Goal: Task Accomplishment & Management: Check status

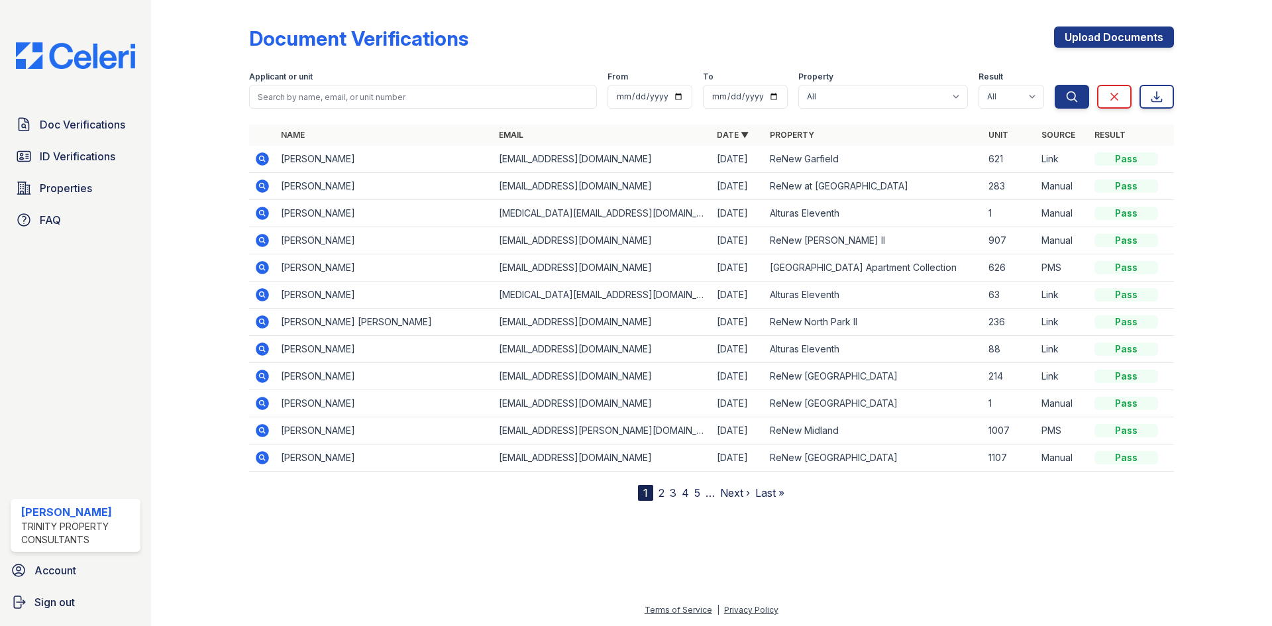
click at [267, 402] on icon at bounding box center [262, 403] width 13 height 13
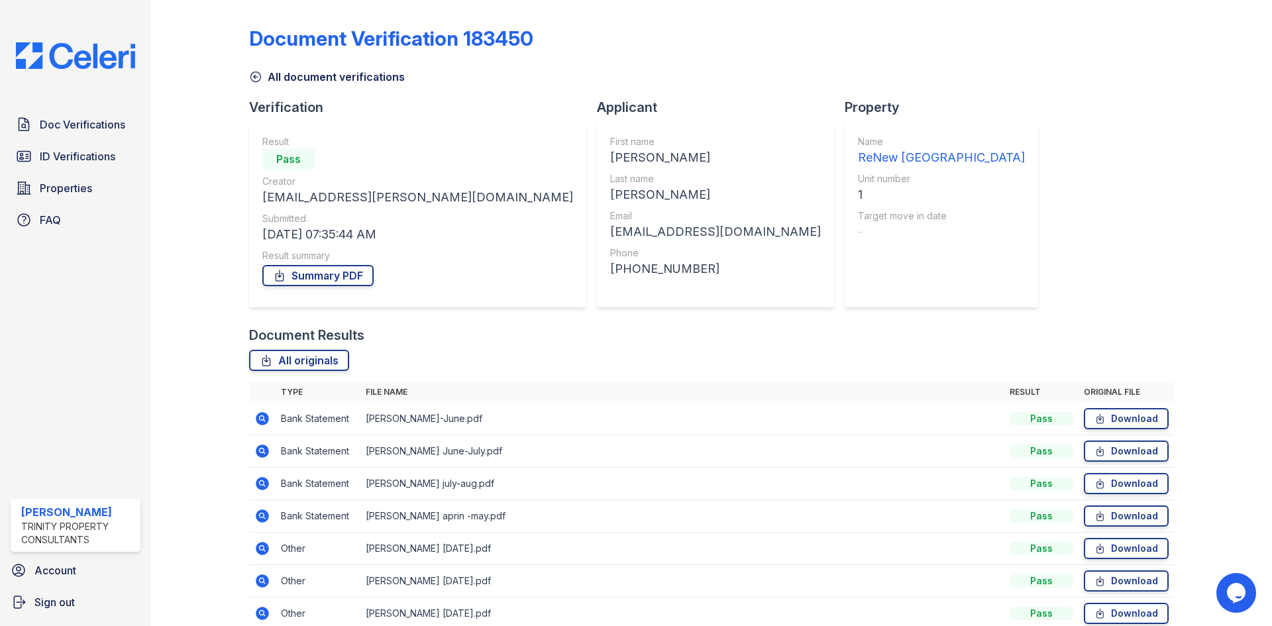
click at [258, 78] on icon at bounding box center [255, 76] width 13 height 13
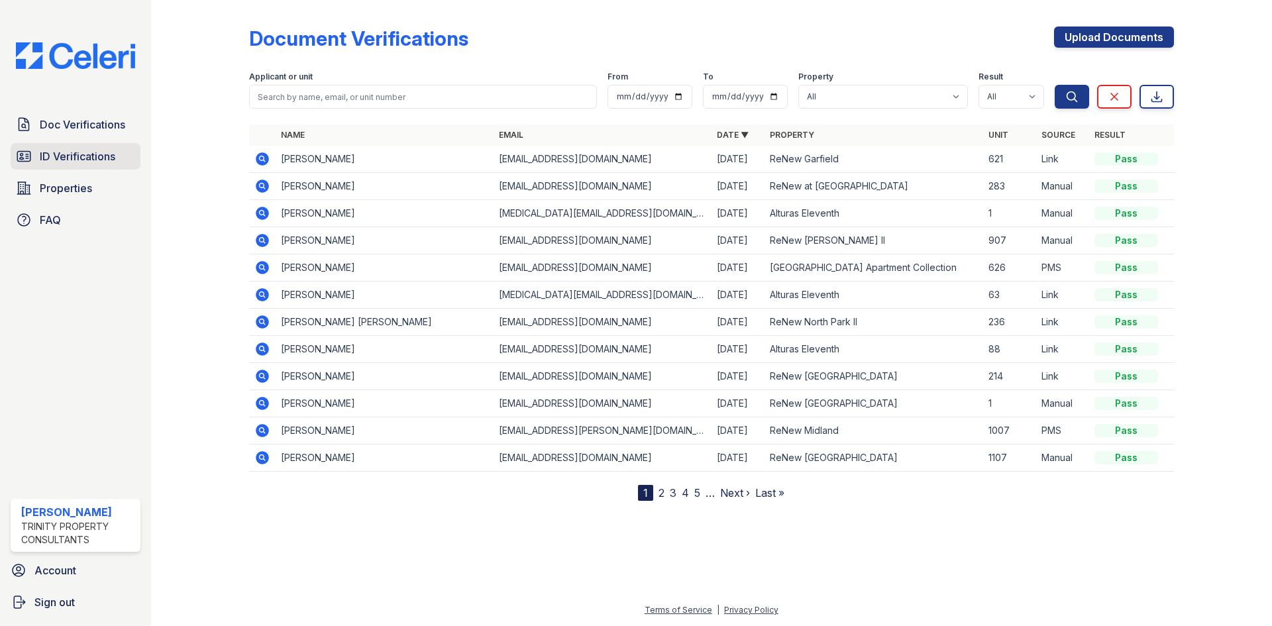
click at [121, 160] on link "ID Verifications" at bounding box center [76, 156] width 130 height 27
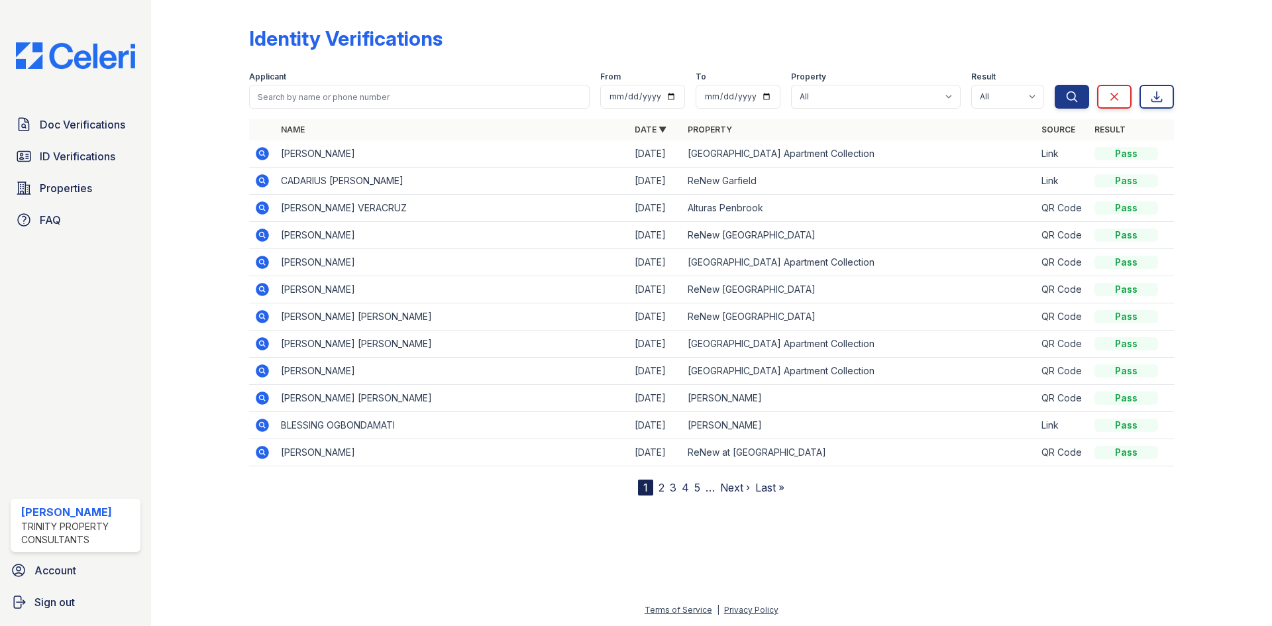
click at [661, 484] on link "2" at bounding box center [662, 487] width 6 height 13
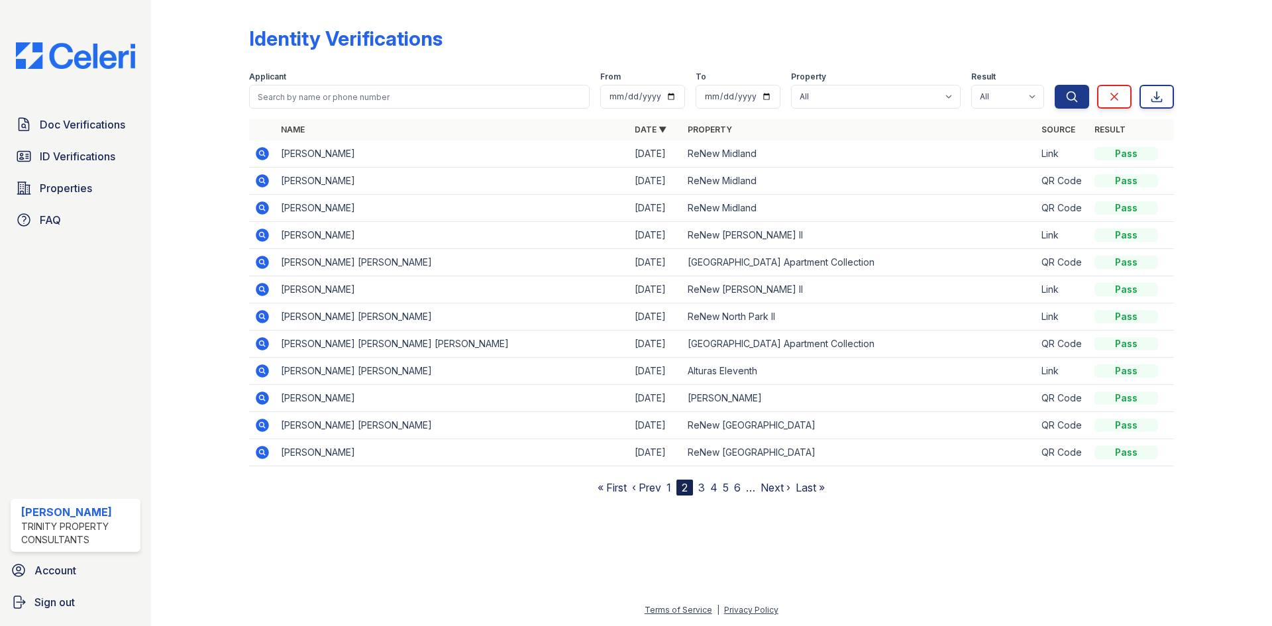
click at [697, 486] on nav "« First ‹ Prev 1 2 3 4 5 6 … Next › Last »" at bounding box center [711, 488] width 227 height 16
click at [703, 486] on link "3" at bounding box center [702, 487] width 7 height 13
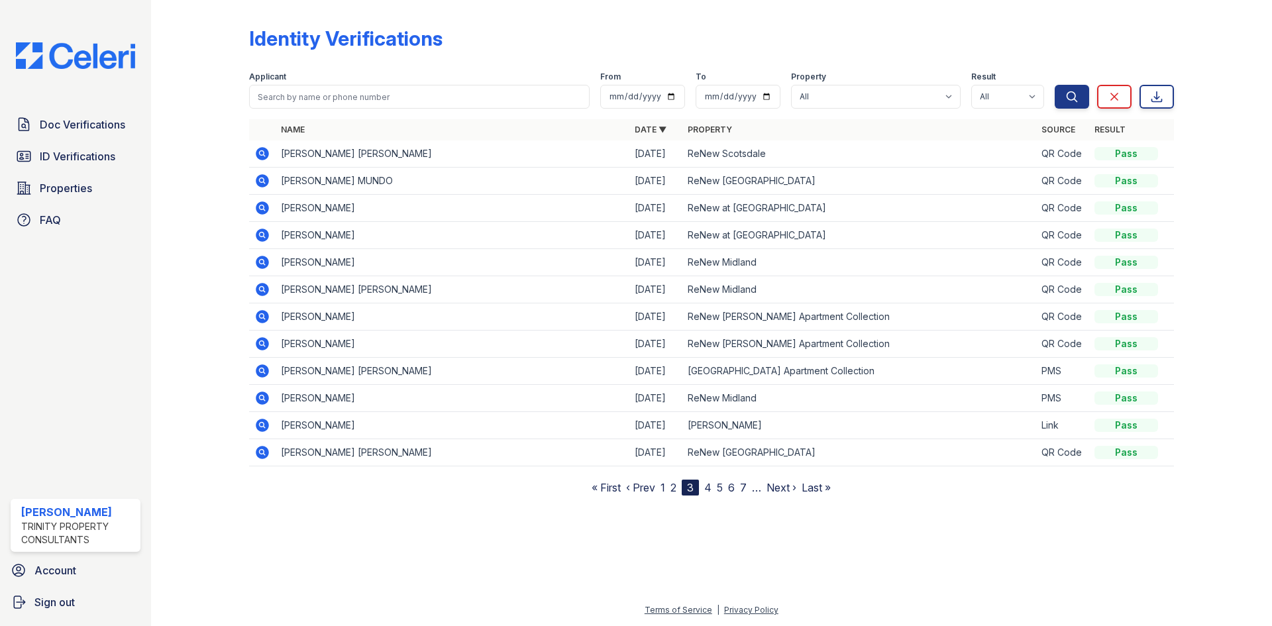
click at [712, 486] on nav "« First ‹ Prev 1 2 3 4 5 6 7 … Next › Last »" at bounding box center [711, 488] width 239 height 16
click at [712, 486] on link "4" at bounding box center [707, 487] width 7 height 13
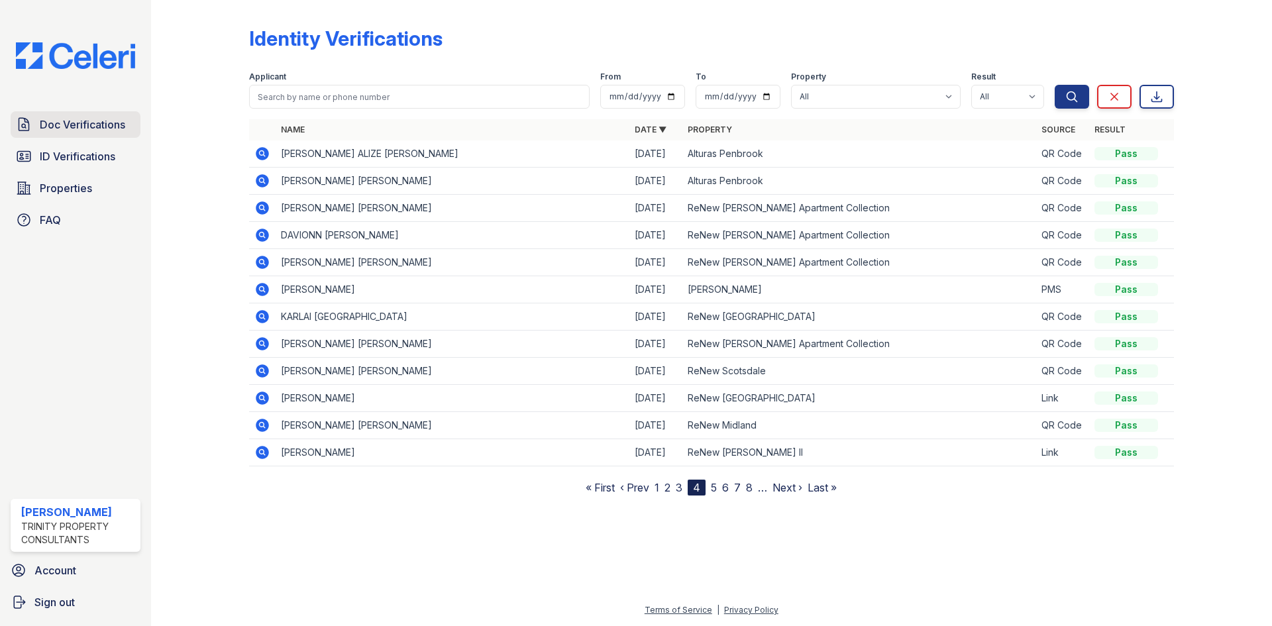
click at [127, 123] on link "Doc Verifications" at bounding box center [76, 124] width 130 height 27
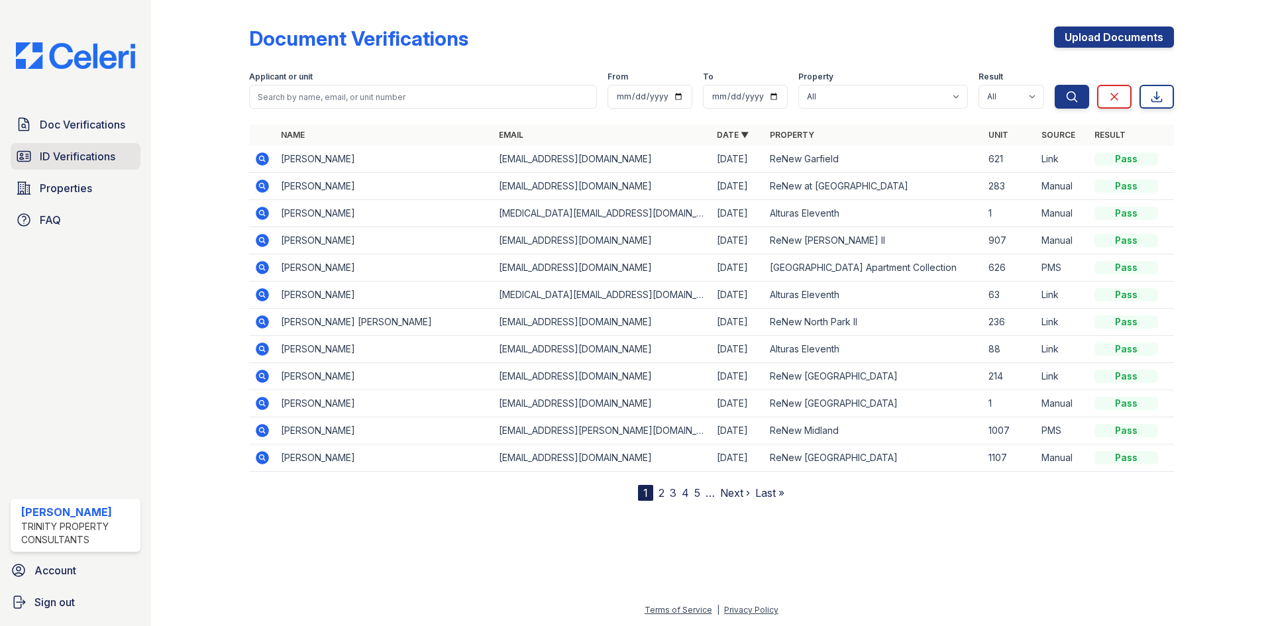
click at [120, 160] on link "ID Verifications" at bounding box center [76, 156] width 130 height 27
